Goal: Task Accomplishment & Management: Use online tool/utility

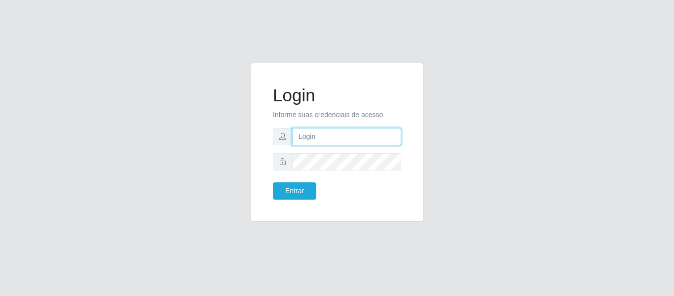
click at [366, 144] on input "text" at bounding box center [346, 136] width 109 height 17
type input "[PERSON_NAME][EMAIL_ADDRESS][DOMAIN_NAME]"
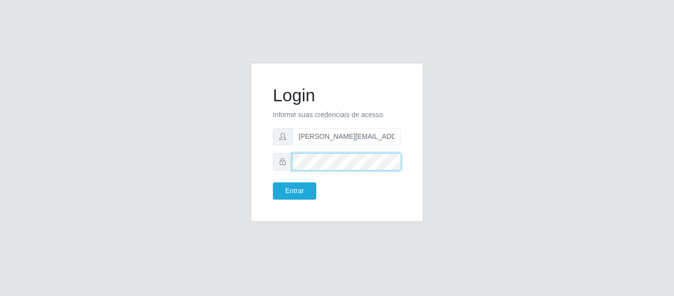
click at [273, 182] on button "Entrar" at bounding box center [294, 190] width 43 height 17
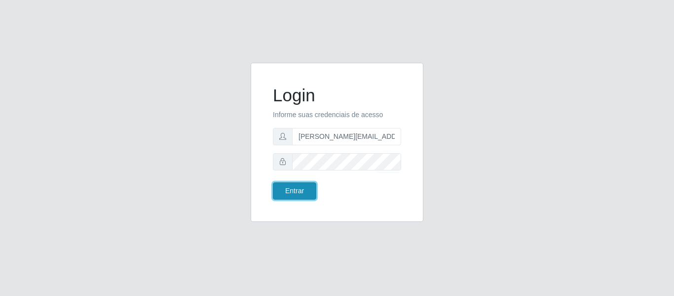
click at [301, 189] on button "Entrar" at bounding box center [294, 190] width 43 height 17
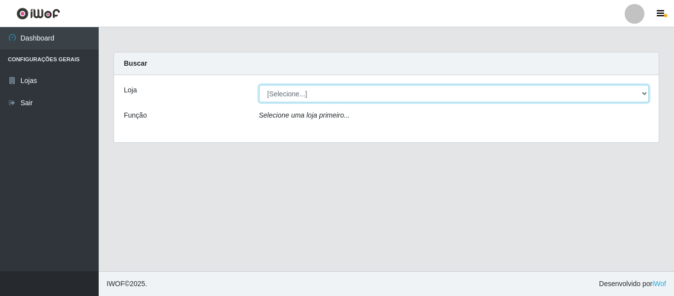
click at [642, 91] on select "[Selecione...] Hiper Queiroz - [GEOGRAPHIC_DATA]" at bounding box center [454, 93] width 390 height 17
select select "497"
click at [259, 85] on select "[Selecione...] Hiper Queiroz - [GEOGRAPHIC_DATA]" at bounding box center [454, 93] width 390 height 17
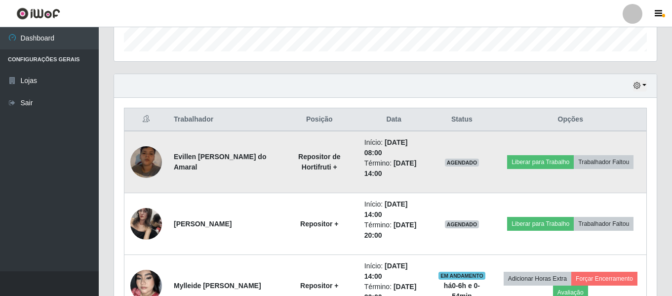
scroll to position [296, 0]
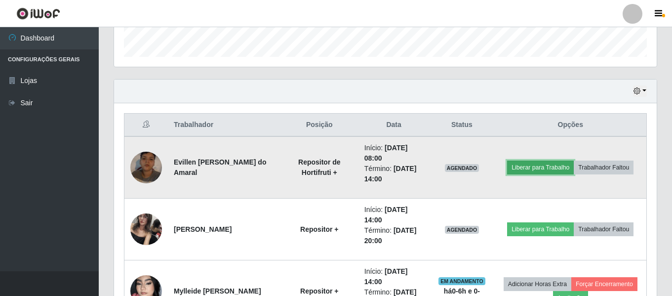
click at [531, 172] on button "Liberar para Trabalho" at bounding box center [540, 167] width 67 height 14
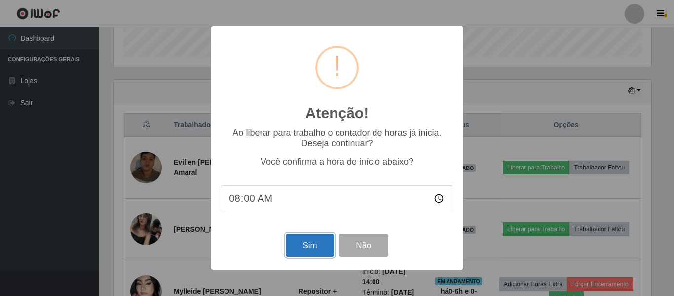
click at [311, 250] on button "Sim" at bounding box center [310, 244] width 48 height 23
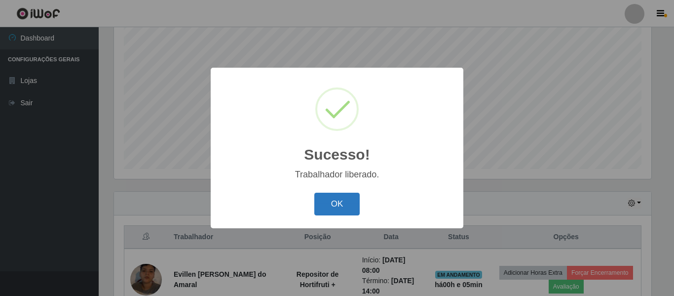
click at [339, 205] on button "OK" at bounding box center [337, 203] width 46 height 23
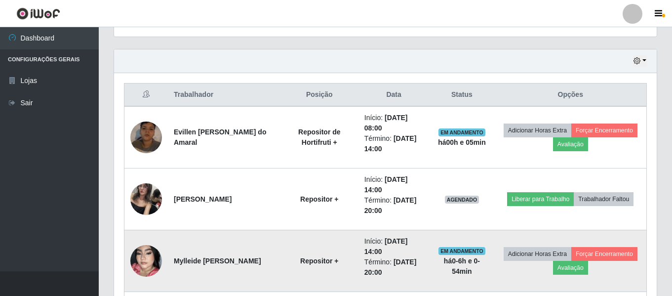
scroll to position [184, 0]
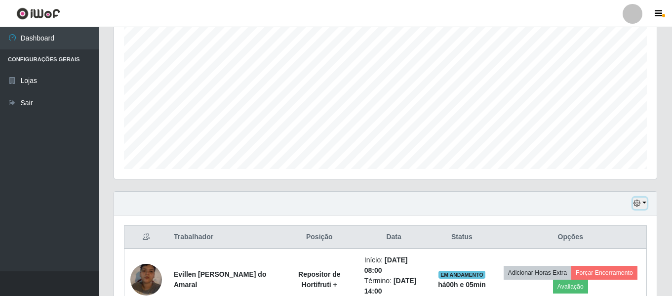
click at [645, 201] on button "button" at bounding box center [640, 202] width 14 height 11
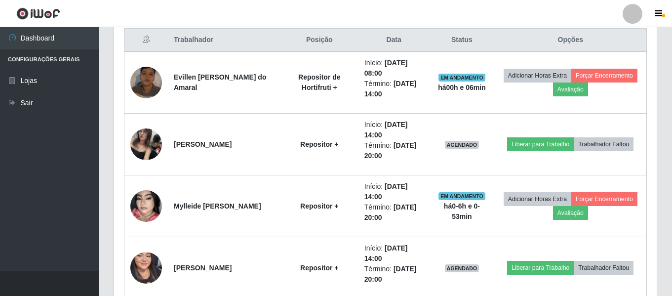
scroll to position [381, 0]
